Goal: Obtain resource: Obtain resource

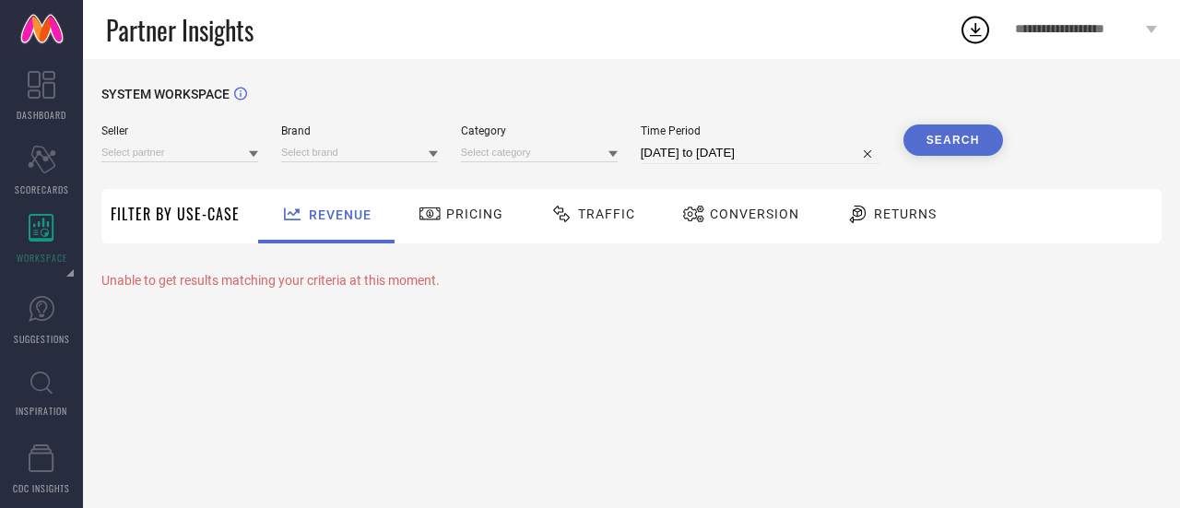
type input "All"
type input "1 STOP FASHION"
type input "All"
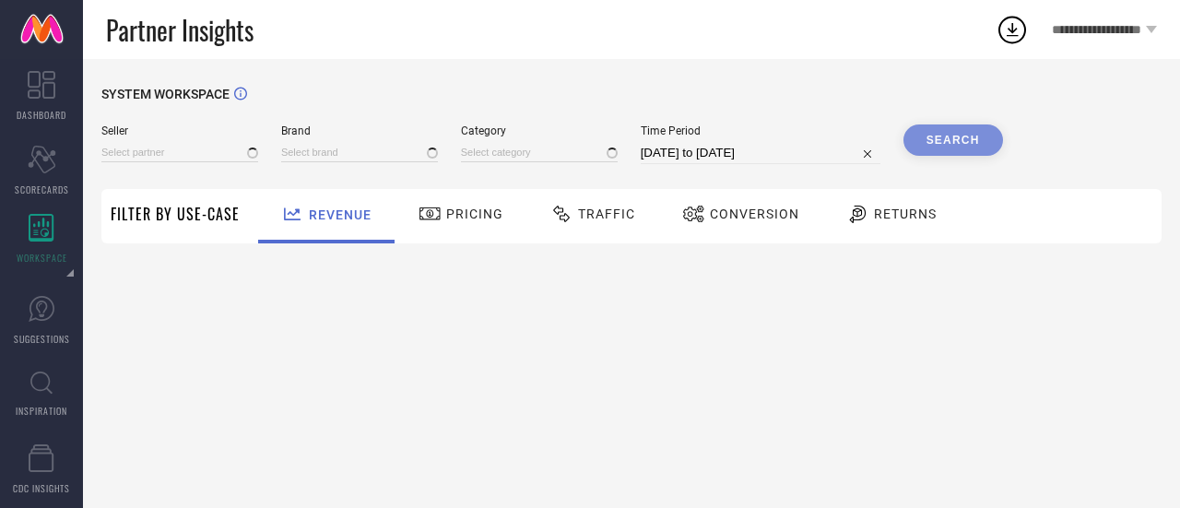
type input "All"
type input "1 STOP FASHION"
type input "All"
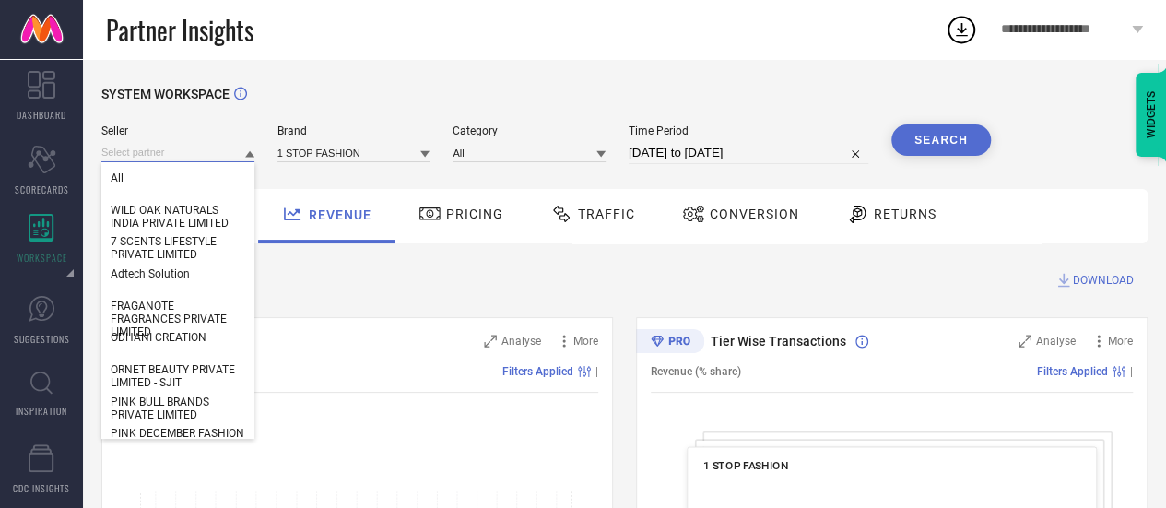
click at [162, 153] on input at bounding box center [177, 152] width 153 height 19
click at [201, 148] on input at bounding box center [177, 152] width 153 height 19
paste input "artzfolio"
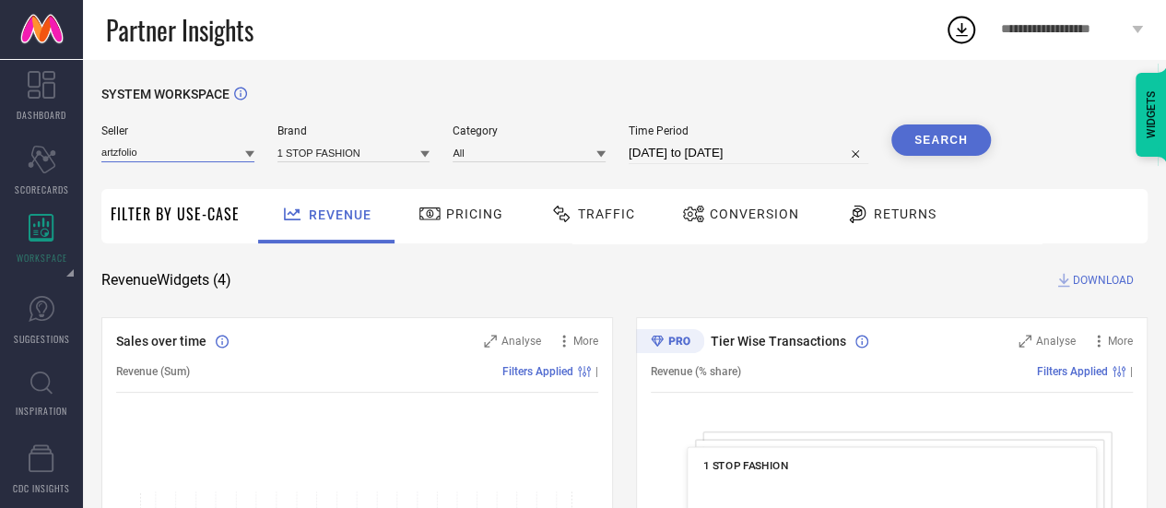
type input "artzfolio"
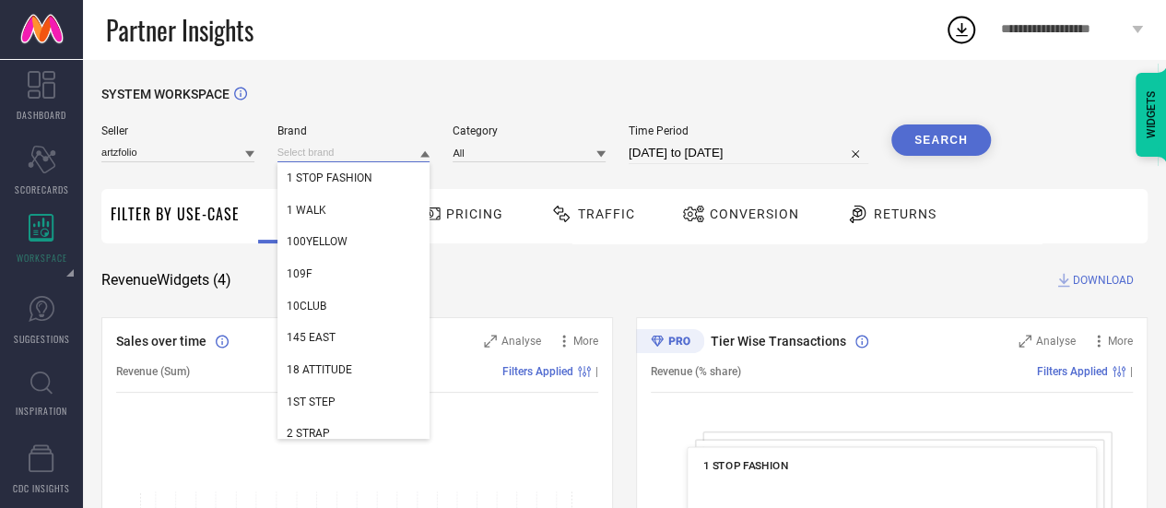
click at [328, 150] on input at bounding box center [353, 152] width 153 height 19
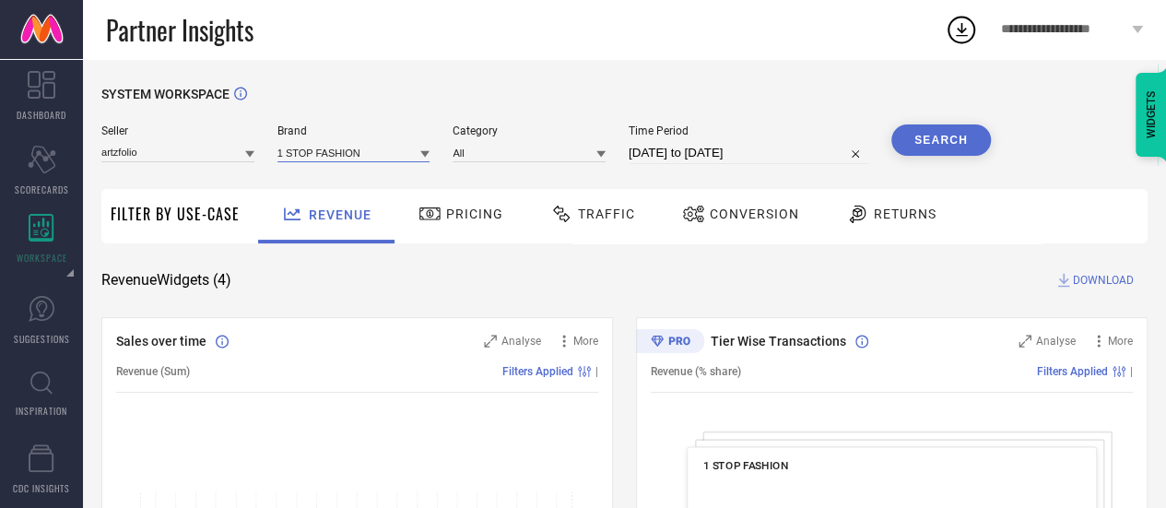
click at [352, 154] on input at bounding box center [353, 152] width 153 height 19
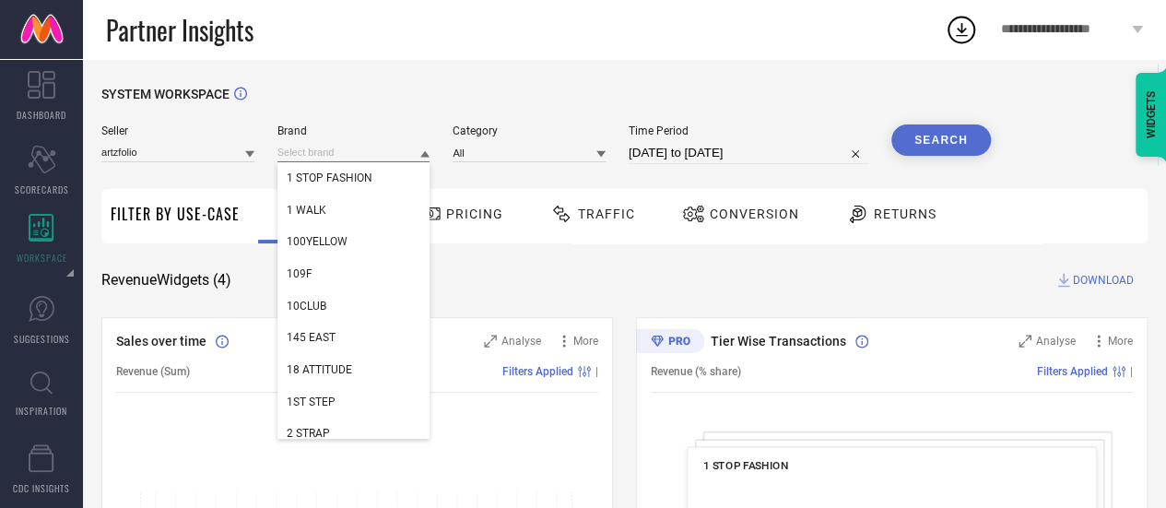
paste input "artzfolio"
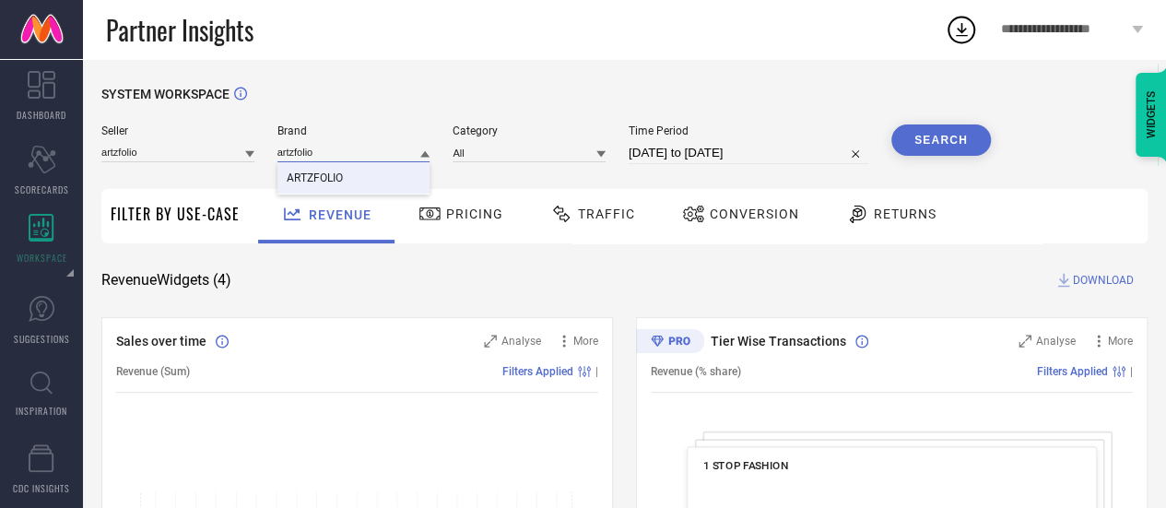
type input "artzfolio"
click at [313, 182] on span "ARTZFOLIO" at bounding box center [315, 177] width 56 height 13
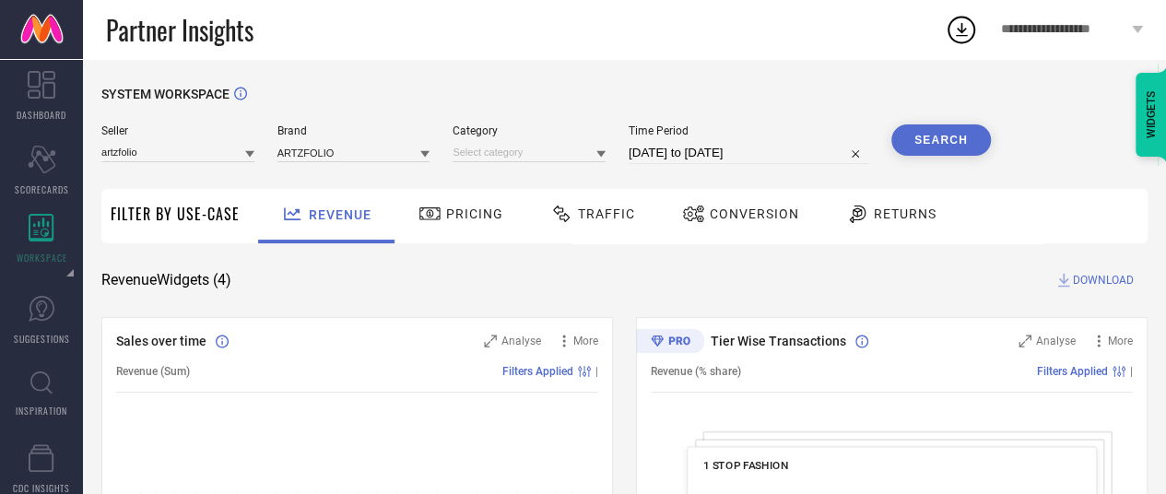
select select "7"
select select "2025"
select select "8"
select select "2025"
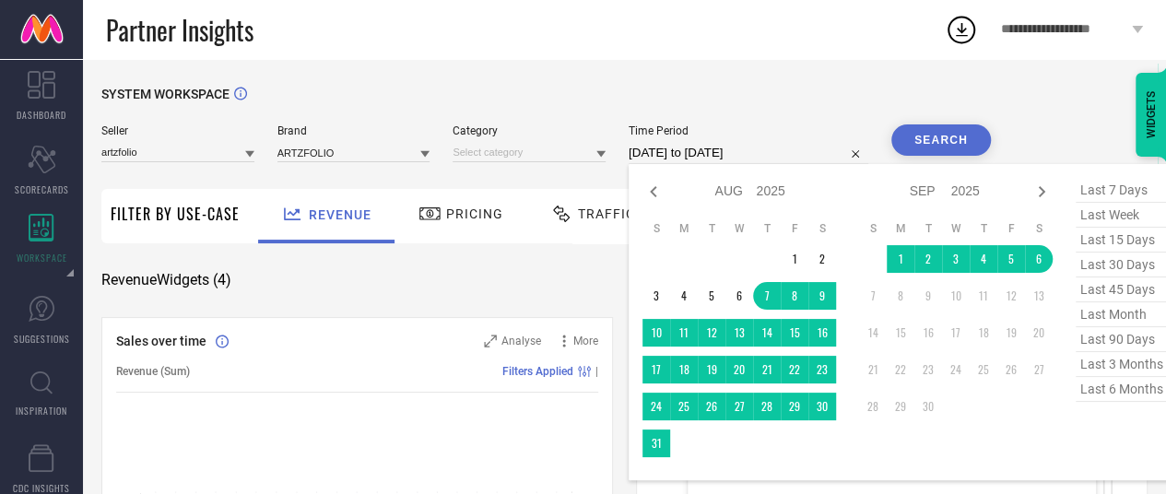
click at [690, 159] on input "[DATE] to [DATE]" at bounding box center [749, 153] width 240 height 22
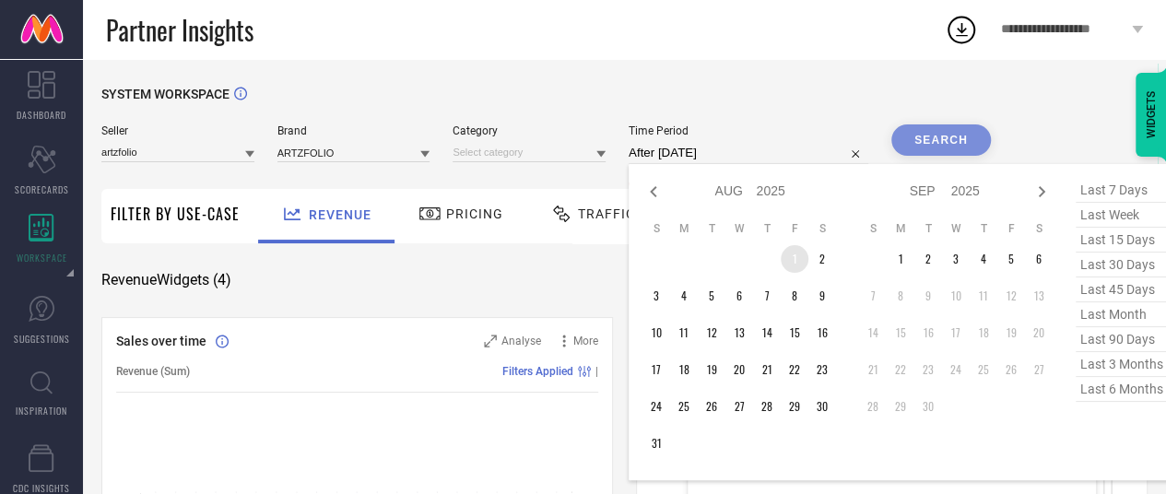
click at [789, 261] on td "1" at bounding box center [795, 259] width 28 height 28
type input "01-08-2025 to 01-08-2025"
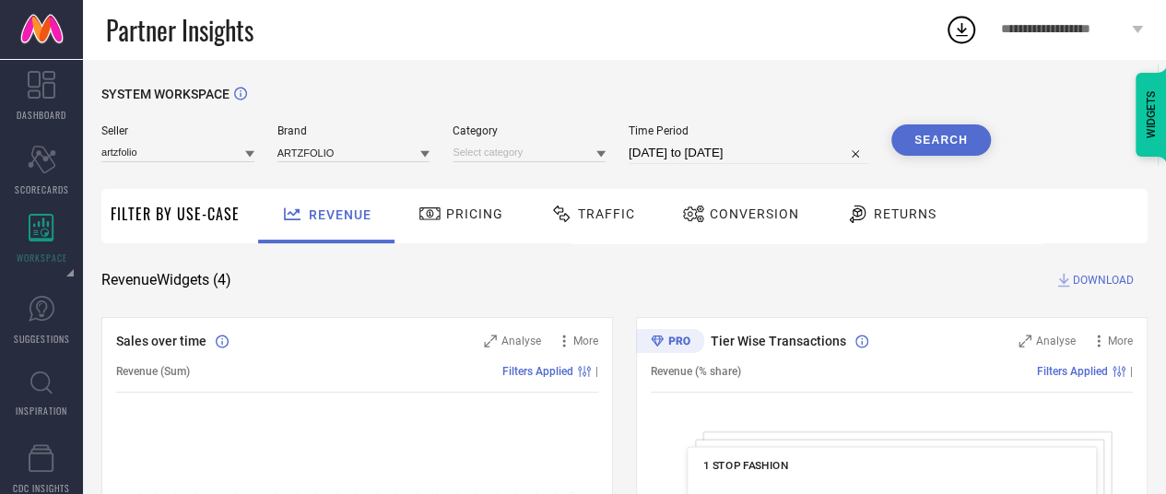
select select "7"
select select "2025"
select select "8"
select select "2025"
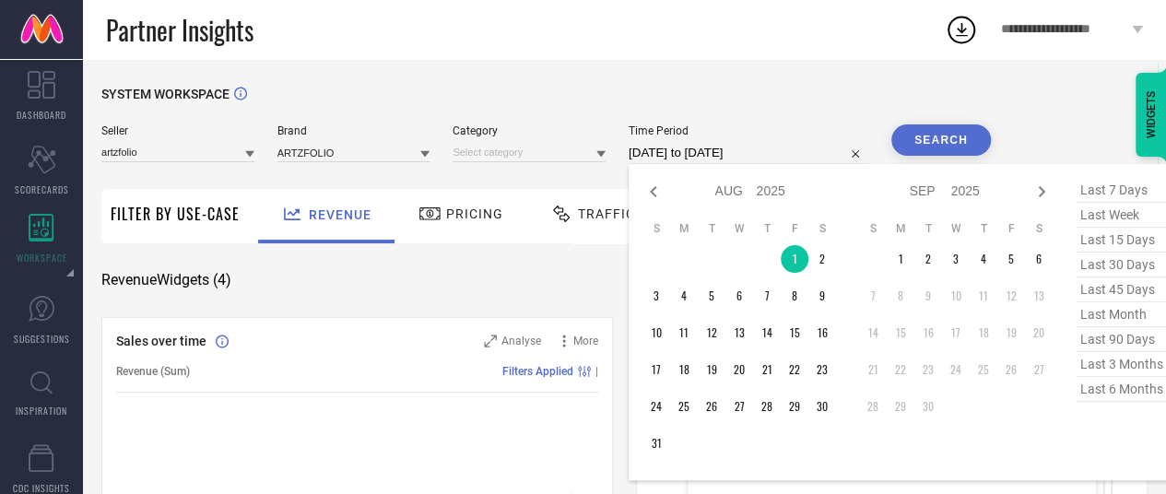
click at [652, 150] on input "01-08-2025 to 01-08-2025" at bounding box center [749, 153] width 240 height 22
click at [812, 266] on td "2" at bounding box center [822, 259] width 28 height 28
type input "01-08-2025 to 02-08-2025"
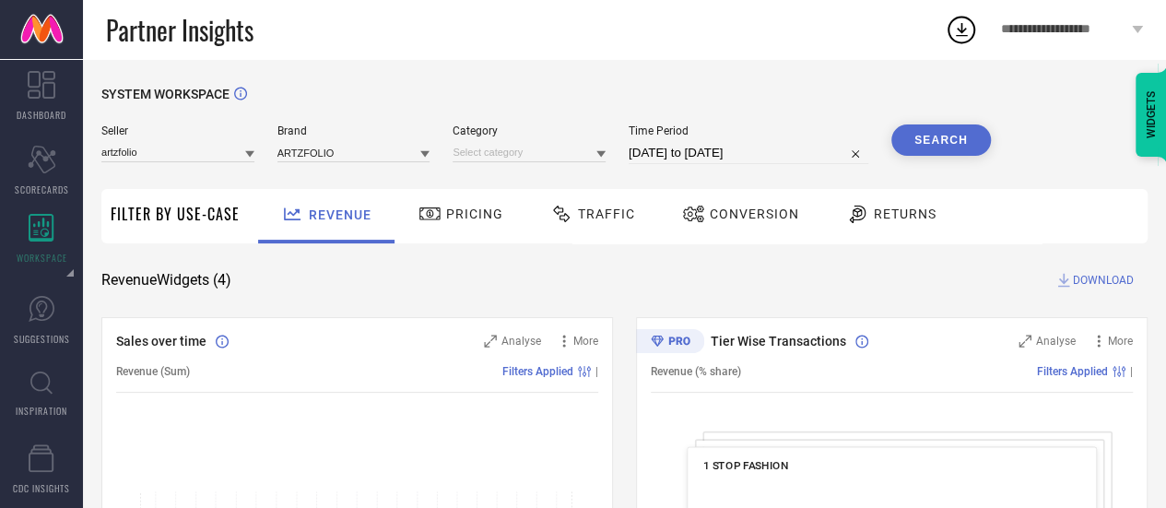
select select "7"
select select "2025"
select select "8"
select select "2025"
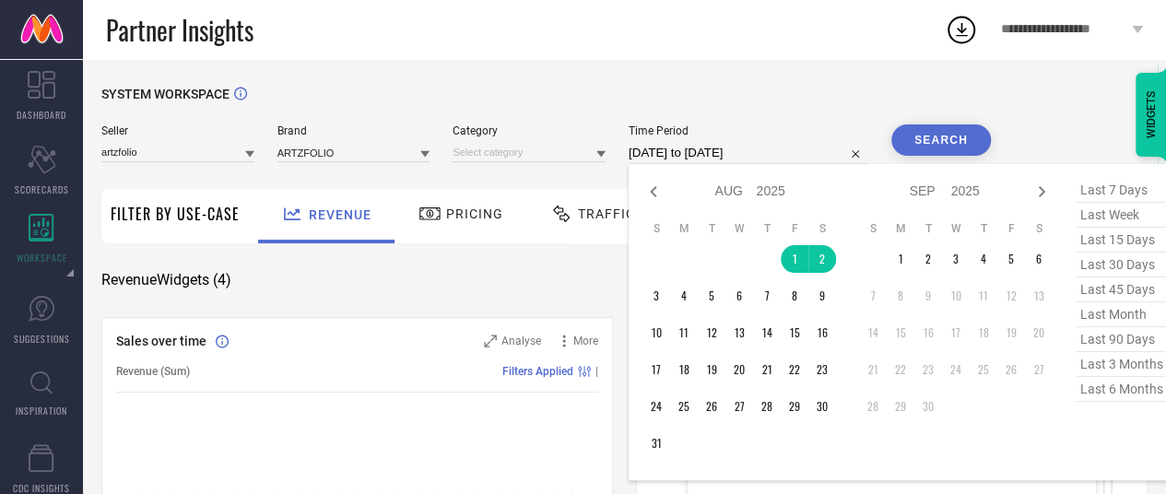
click at [649, 158] on input "01-08-2025 to 02-08-2025" at bounding box center [749, 153] width 240 height 22
click at [792, 265] on td "1" at bounding box center [795, 259] width 28 height 28
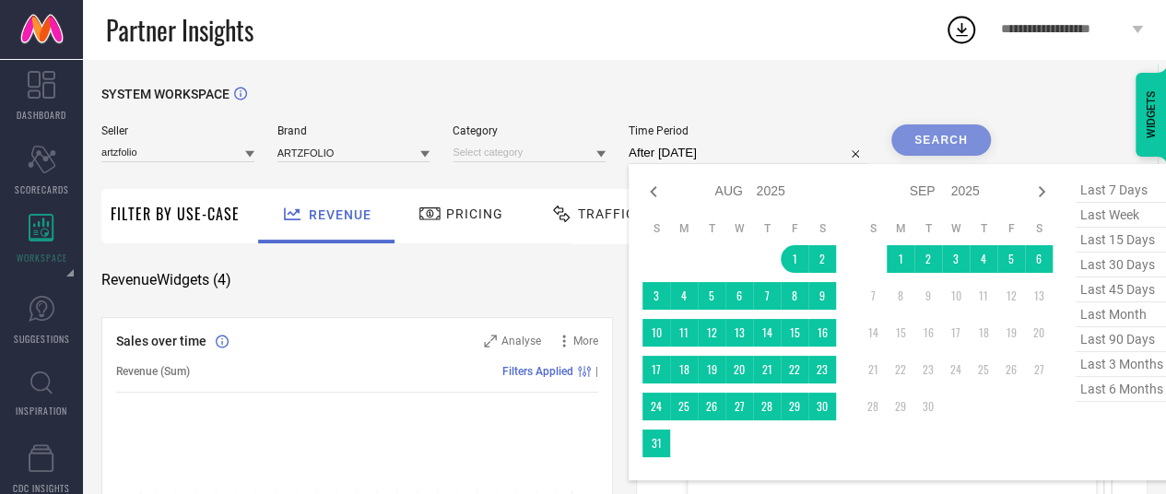
click at [670, 446] on td at bounding box center [684, 444] width 28 height 28
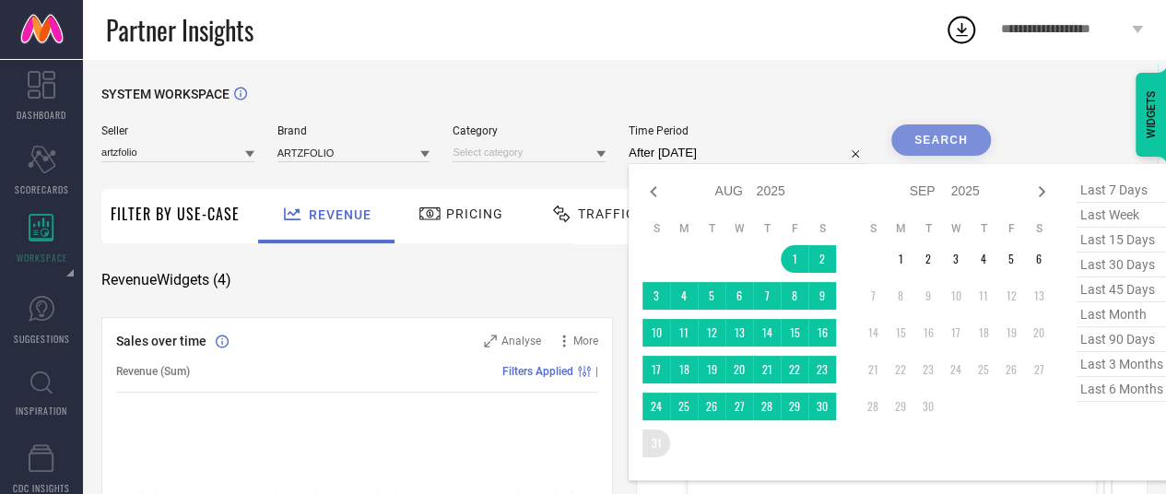
type input "01-08-2025 to 31-08-2025"
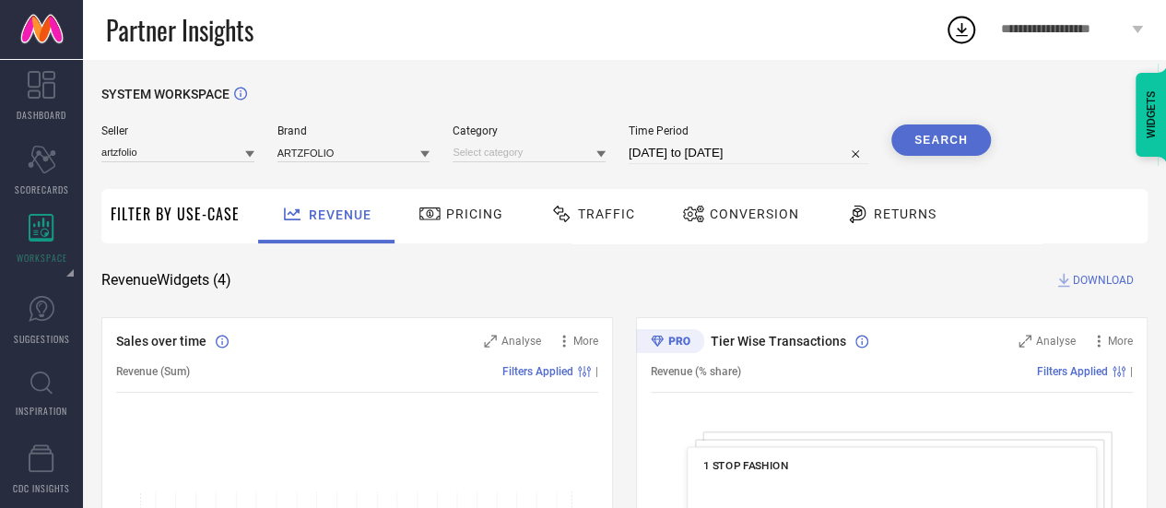
click at [955, 145] on button "Search" at bounding box center [941, 139] width 100 height 31
click at [879, 206] on div "Returns" at bounding box center [892, 213] width 100 height 31
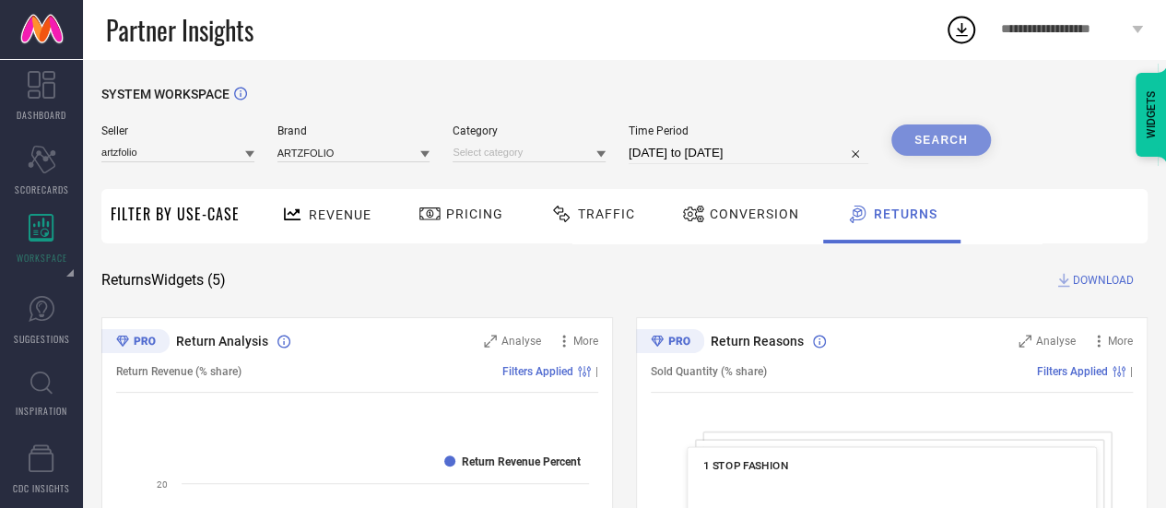
click at [933, 148] on div "Search" at bounding box center [941, 139] width 100 height 31
click at [1080, 277] on span "DOWNLOAD" at bounding box center [1103, 280] width 61 height 18
click at [970, 30] on icon at bounding box center [961, 29] width 33 height 33
click at [199, 156] on input at bounding box center [177, 152] width 153 height 19
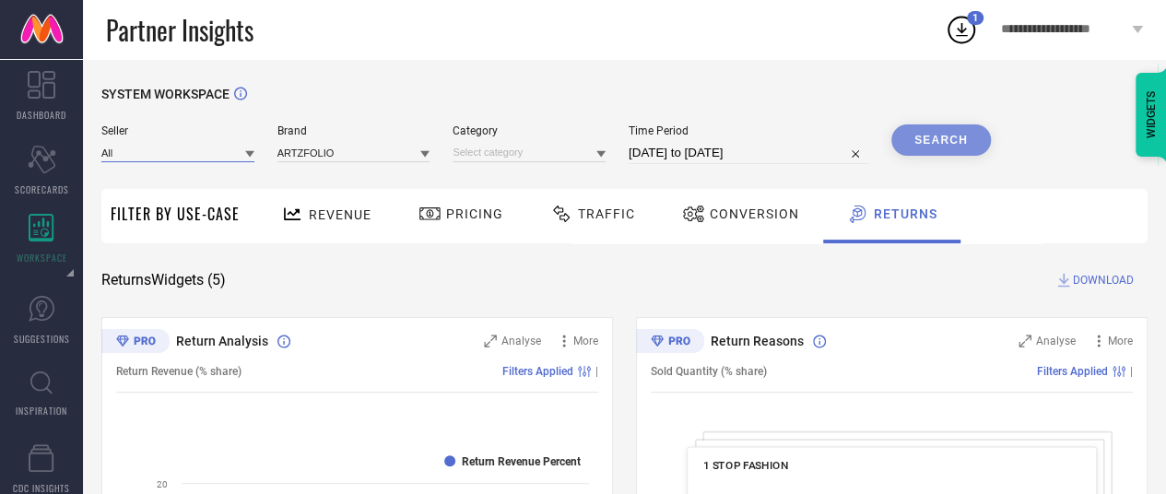
select select "7"
select select "2025"
select select "8"
select select "2025"
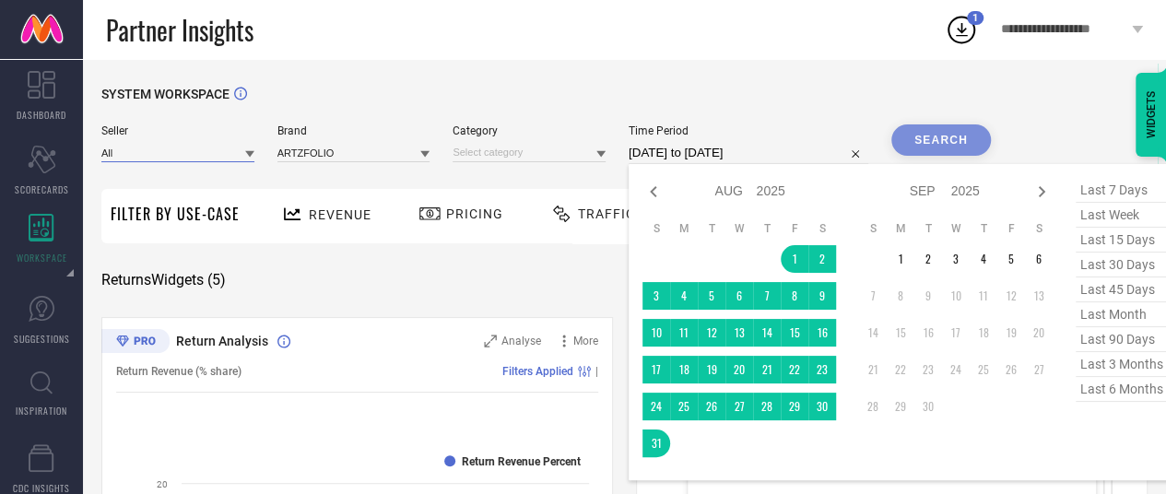
click at [678, 154] on input "01-08-2025 to 31-08-2025" at bounding box center [749, 153] width 240 height 22
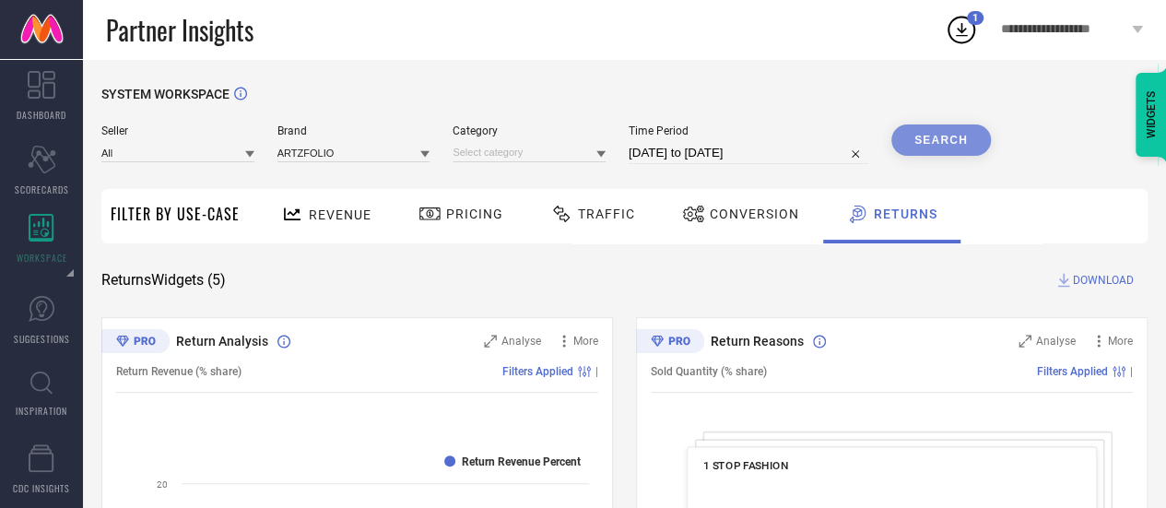
click at [931, 148] on div "Search" at bounding box center [941, 139] width 100 height 31
click at [932, 147] on div "Search" at bounding box center [941, 139] width 100 height 31
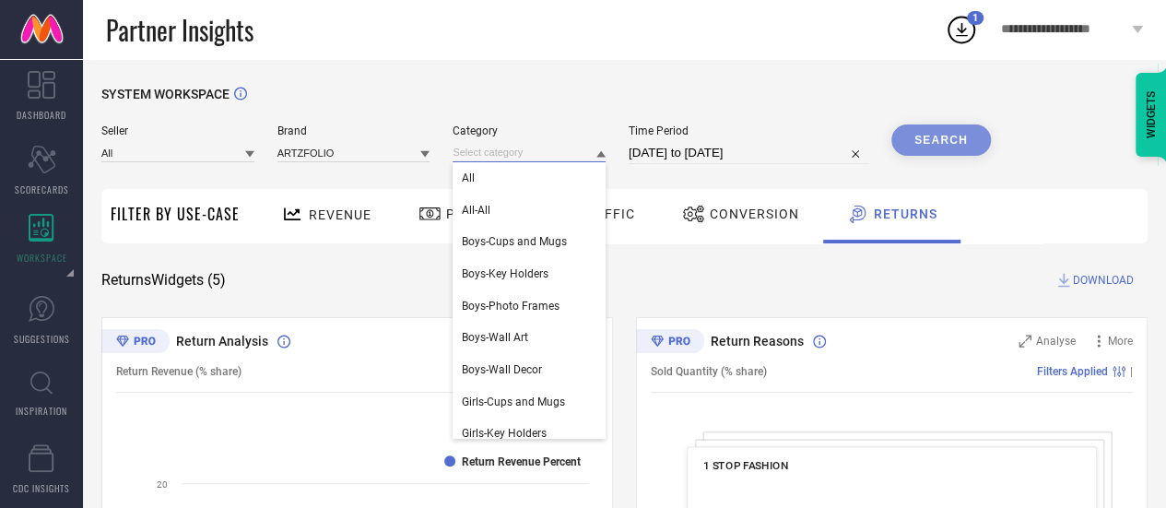
click at [538, 159] on input at bounding box center [529, 152] width 153 height 19
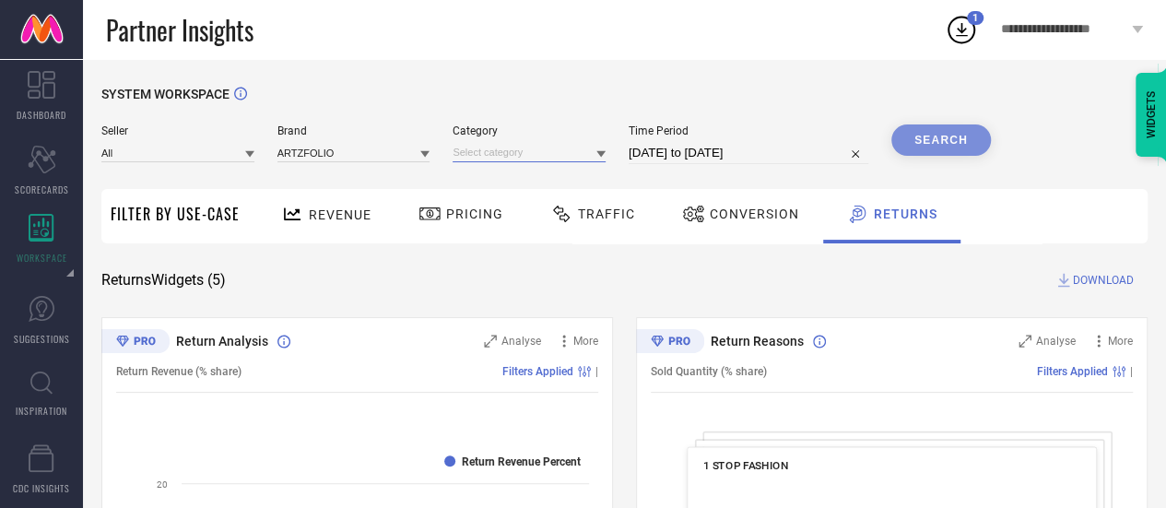
click at [538, 159] on input at bounding box center [529, 152] width 153 height 19
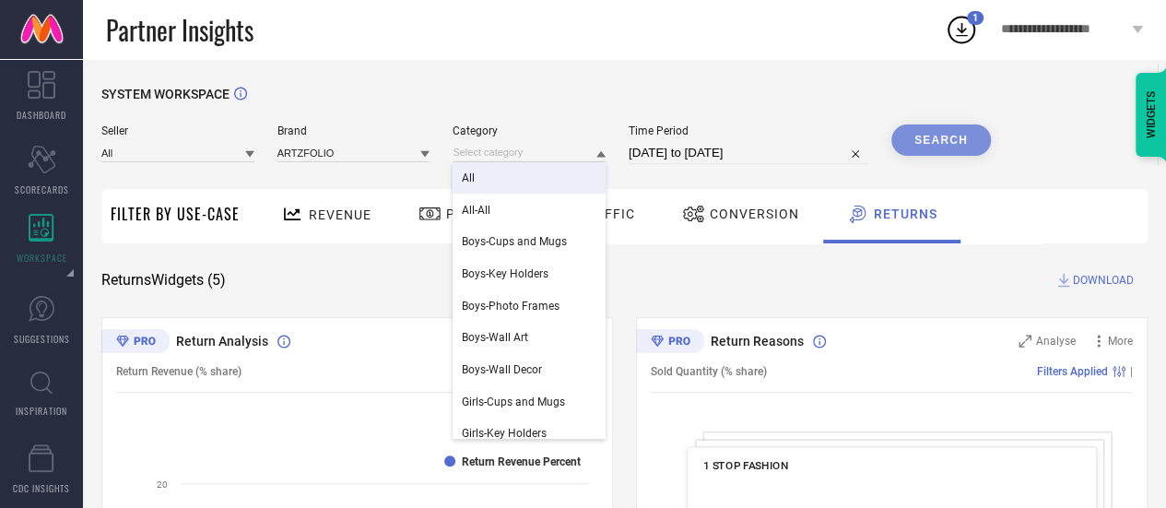
click at [504, 187] on div "All" at bounding box center [529, 177] width 153 height 31
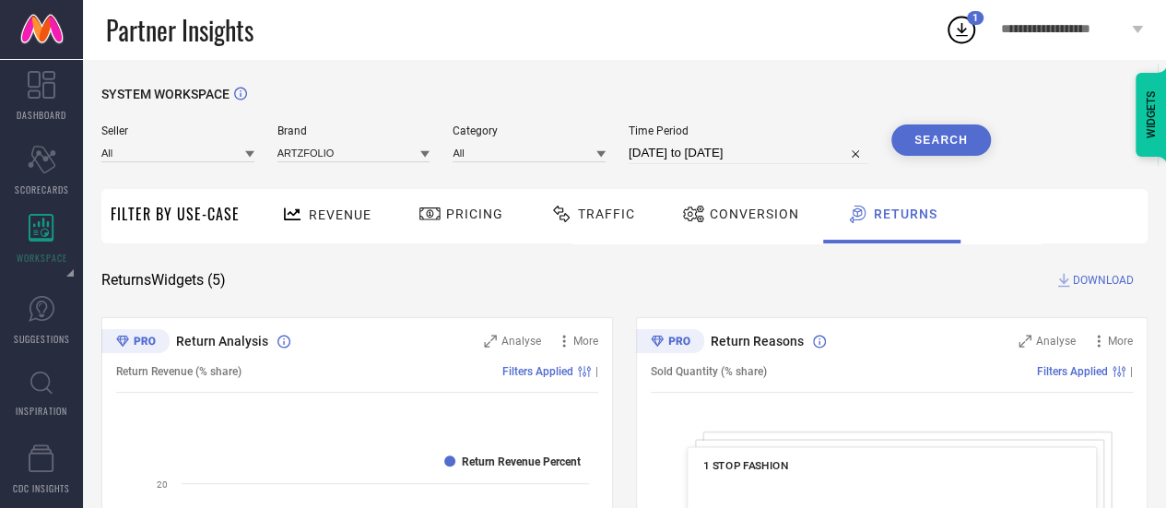
click at [934, 145] on button "Search" at bounding box center [941, 139] width 100 height 31
click at [959, 20] on icon at bounding box center [961, 29] width 33 height 33
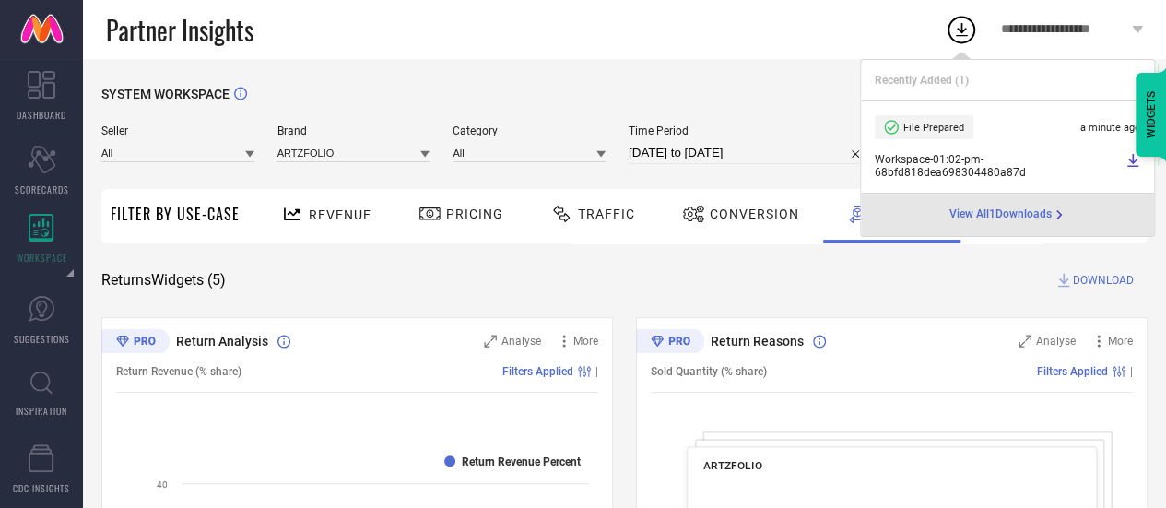
click at [1100, 277] on span "DOWNLOAD" at bounding box center [1103, 280] width 61 height 18
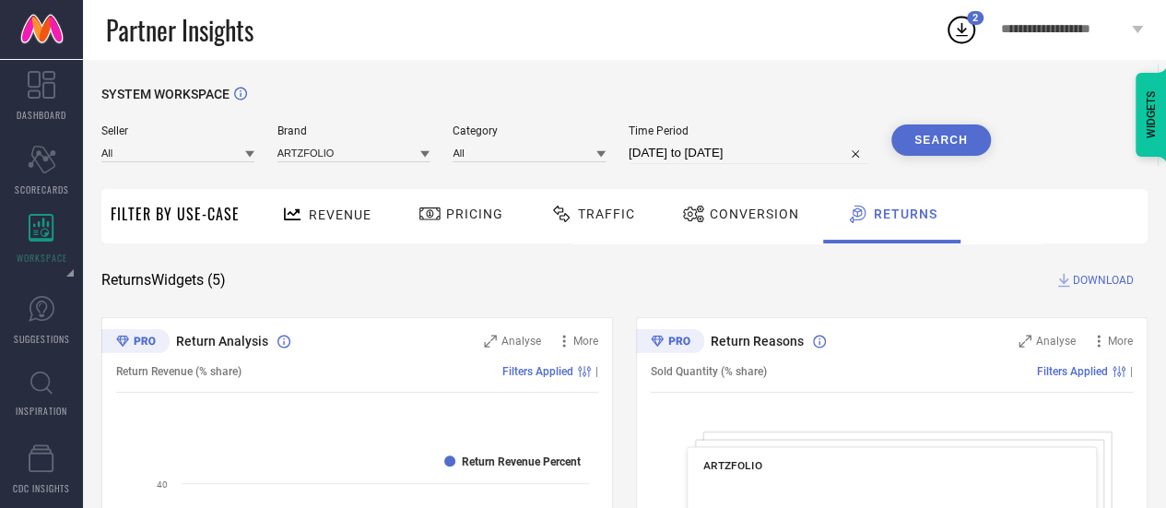
click at [955, 31] on icon at bounding box center [961, 29] width 33 height 33
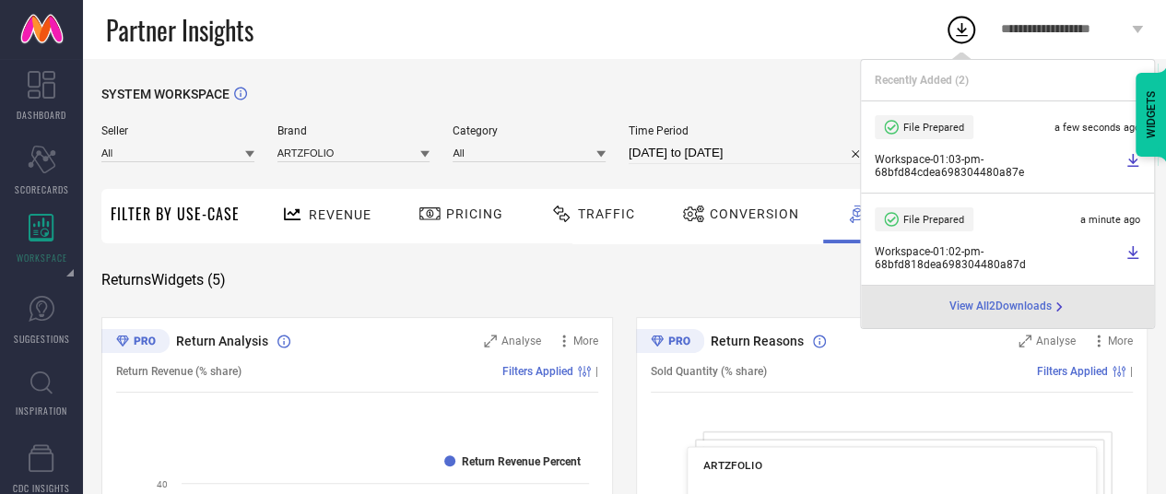
select select "7"
select select "2025"
select select "8"
select select "2025"
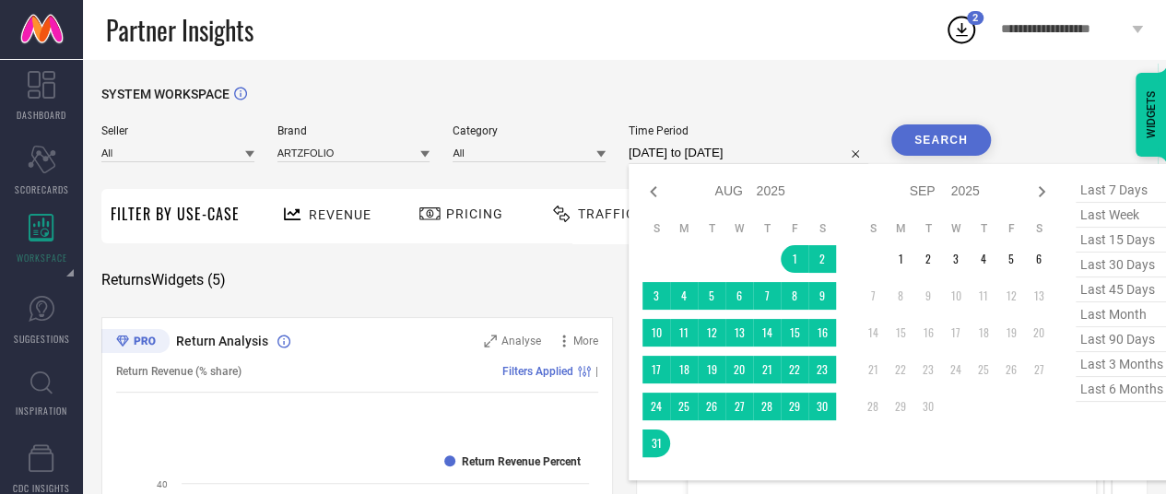
click at [713, 156] on input "01-08-2025 to 31-08-2025" at bounding box center [749, 153] width 240 height 22
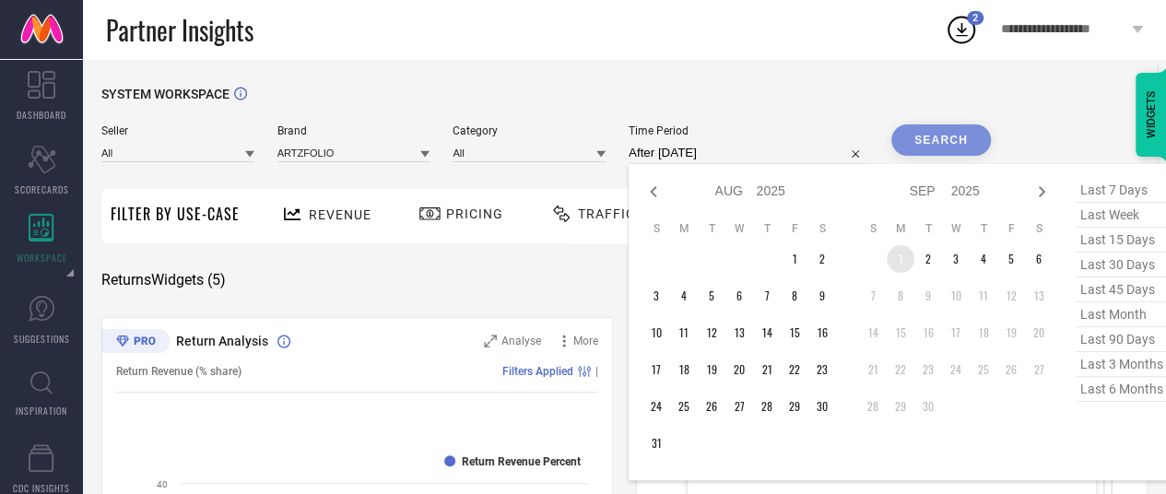
click at [907, 259] on td "1" at bounding box center [901, 259] width 28 height 28
type input "01-09-2025 to 06-09-2025"
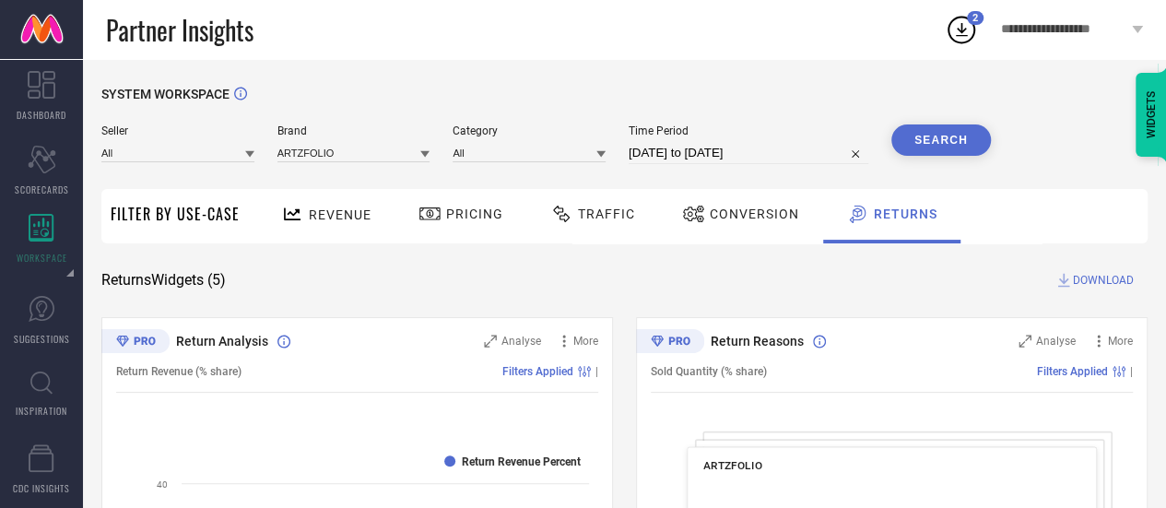
click at [954, 150] on button "Search" at bounding box center [941, 139] width 100 height 31
click at [1080, 279] on span "DOWNLOAD" at bounding box center [1103, 280] width 61 height 18
